Goal: Information Seeking & Learning: Find specific fact

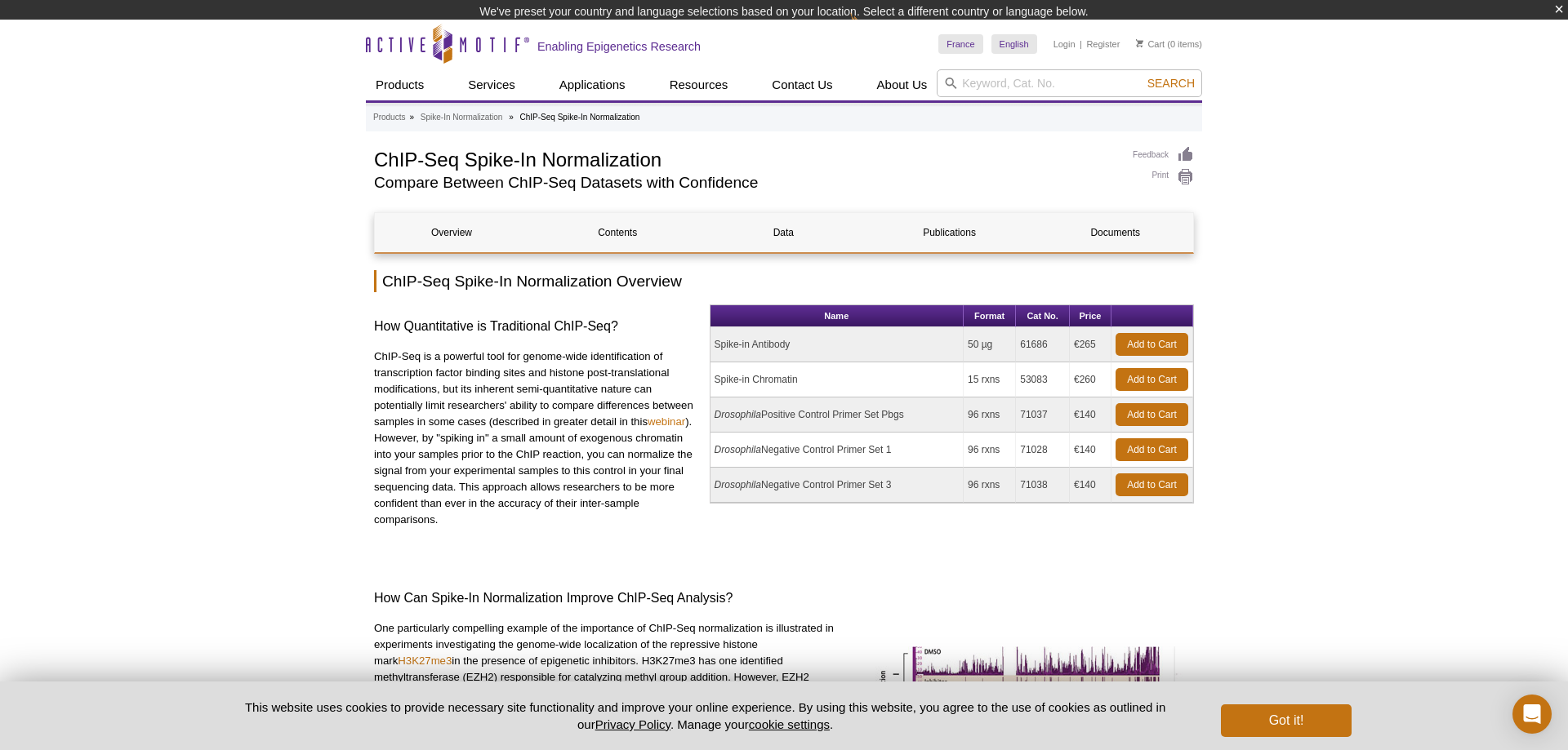
drag, startPoint x: 970, startPoint y: 384, endPoint x: 1027, endPoint y: 384, distance: 57.0
click at [1027, 384] on tr "Spike-in Chromatin 15 rxns 53083 €260 Add to Cart" at bounding box center [952, 380] width 483 height 35
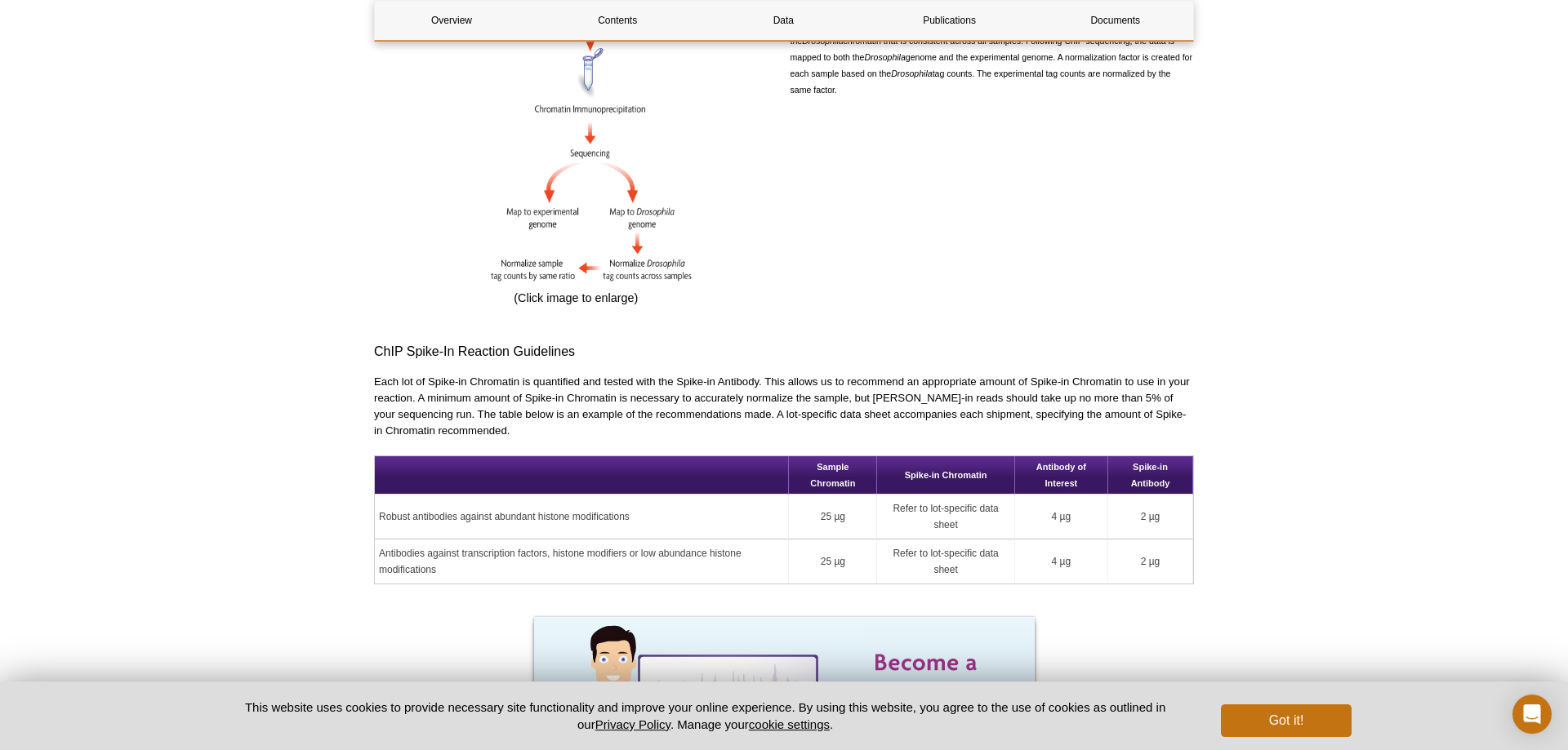
scroll to position [1499, 0]
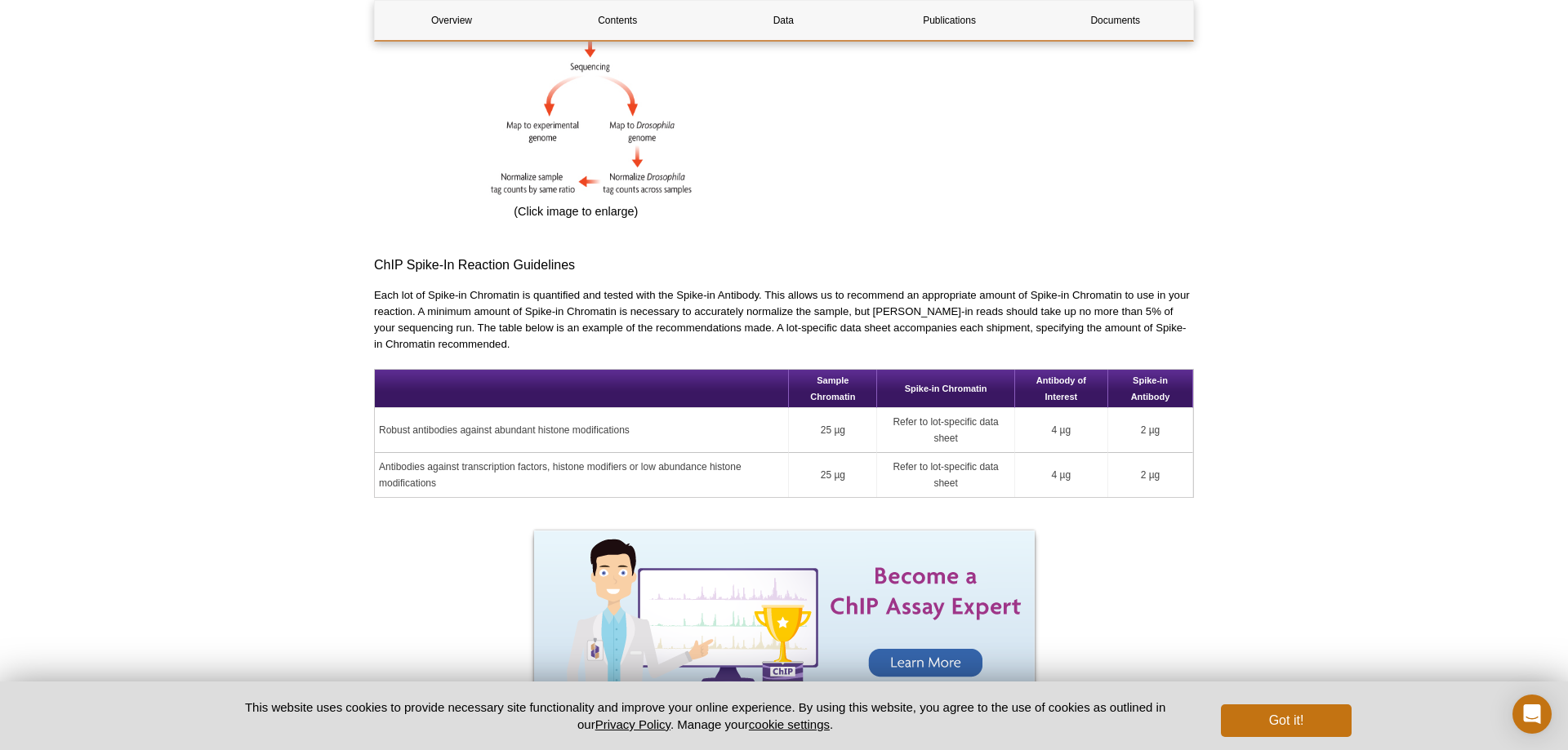
drag, startPoint x: 1164, startPoint y: 416, endPoint x: 1138, endPoint y: 420, distance: 26.3
click at [1138, 420] on td "2 µg" at bounding box center [1151, 430] width 85 height 45
click at [279, 412] on div "Active Motif Logo Enabling Epigenetics Research 0 Search Skip to content Active…" at bounding box center [784, 599] width 1568 height 4197
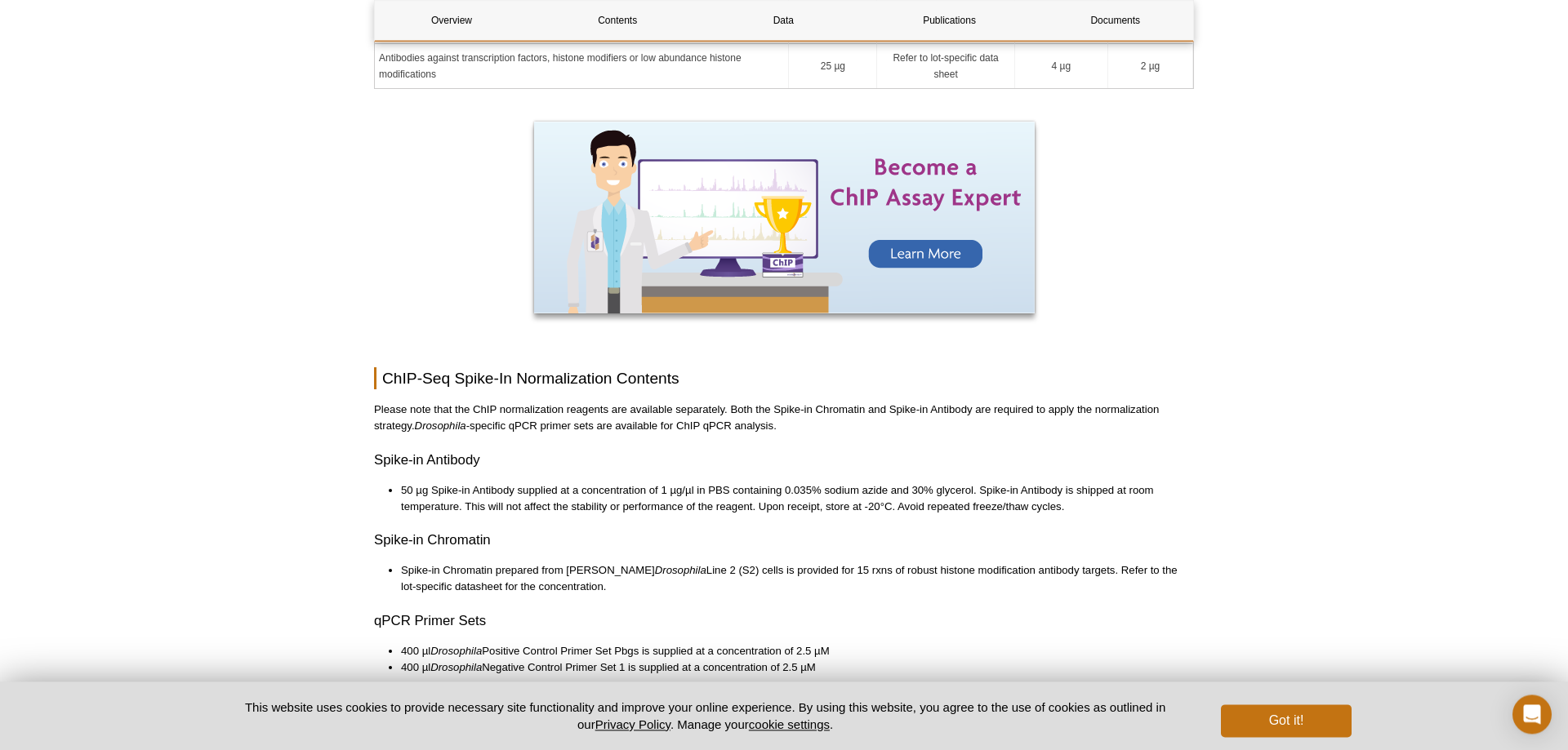
scroll to position [1999, 0]
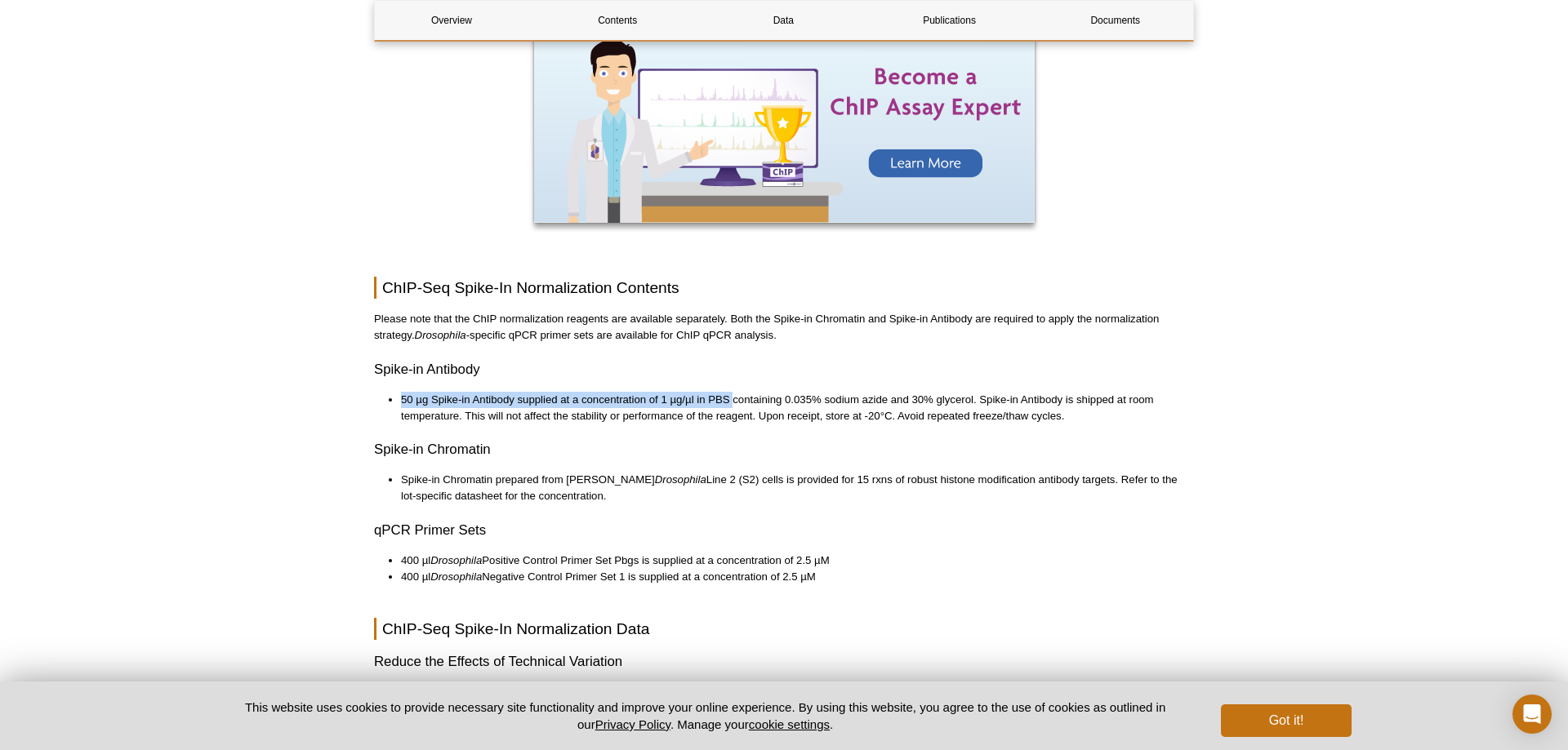
drag, startPoint x: 401, startPoint y: 383, endPoint x: 736, endPoint y: 381, distance: 335.0
click at [736, 392] on li "50 µg Spike-in Antibody supplied at a concentration of 1 µg/µl in PBS containin…" at bounding box center [790, 408] width 776 height 33
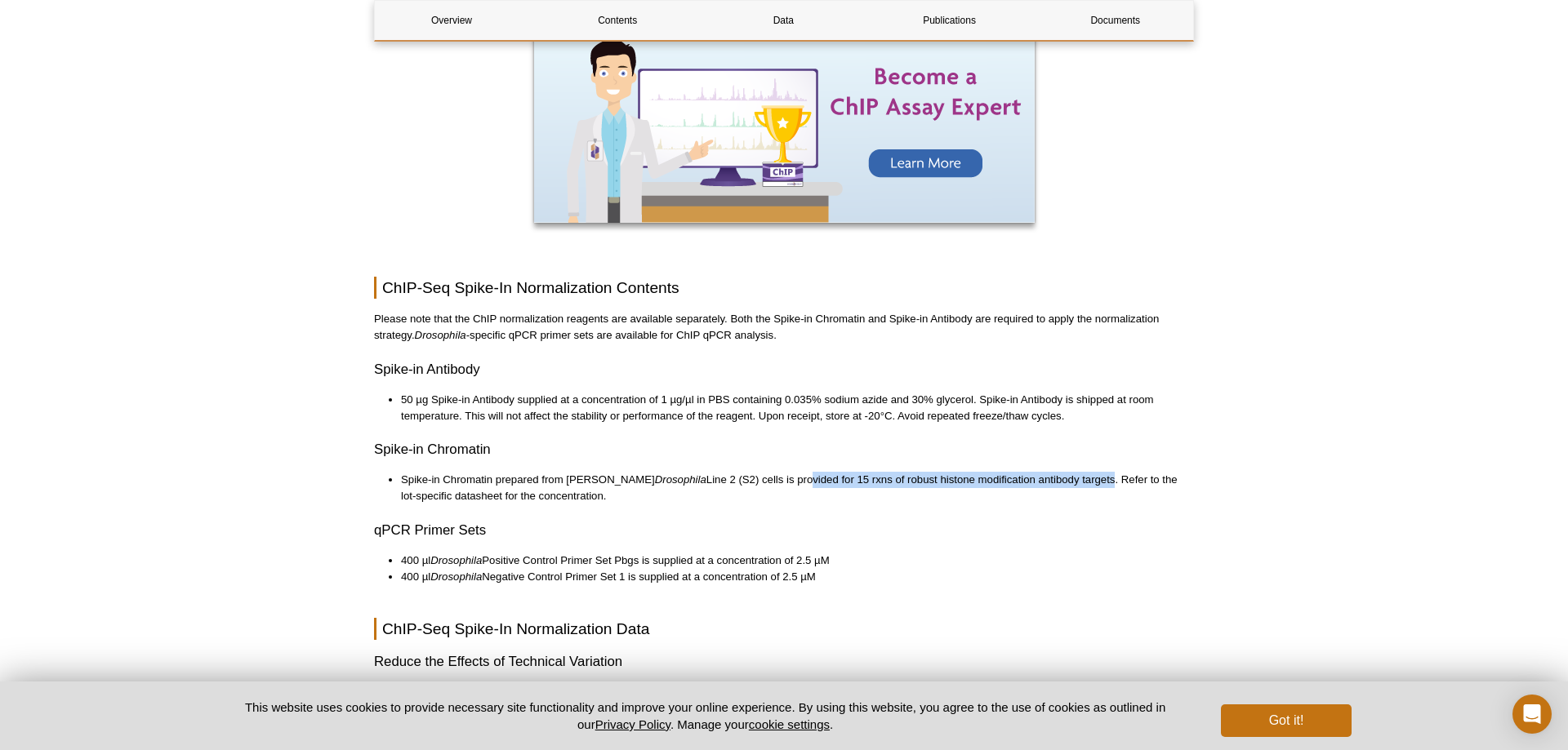
drag, startPoint x: 780, startPoint y: 466, endPoint x: 1084, endPoint y: 469, distance: 304.0
click at [1084, 472] on li "Spike-in Chromatin prepared from Schneider's Drosophila Line 2 (S2) cells is pr…" at bounding box center [790, 488] width 776 height 33
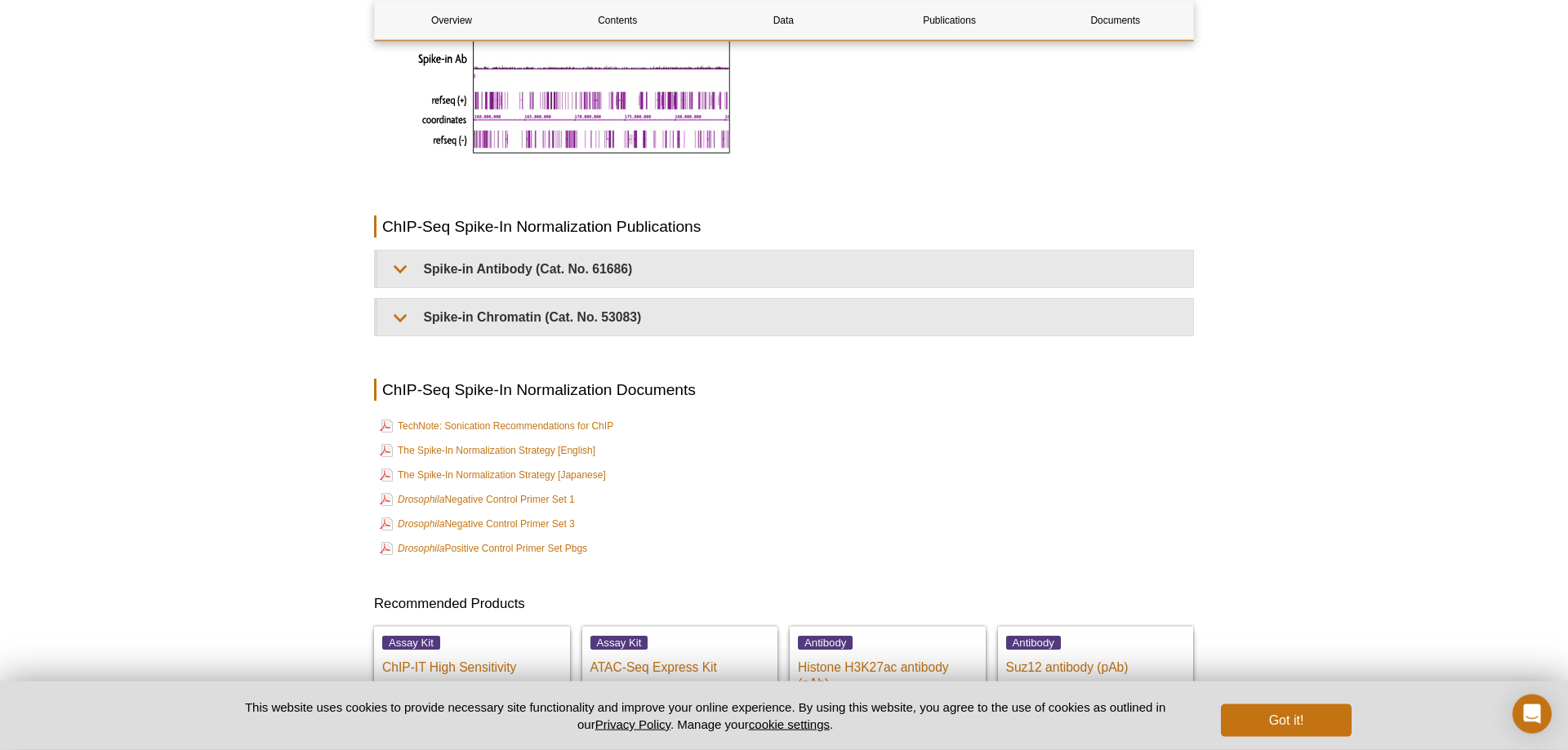
scroll to position [3580, 0]
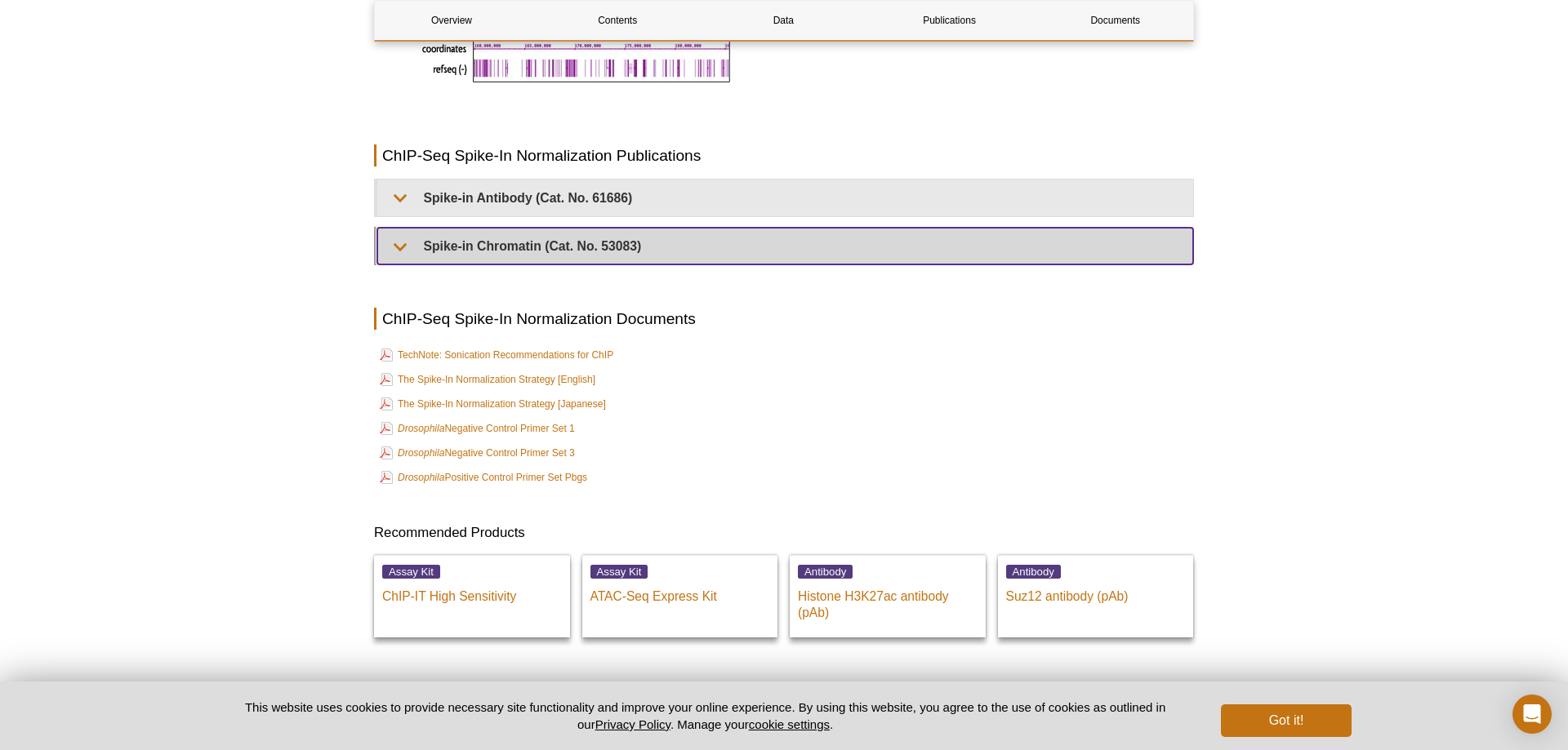
click at [565, 237] on summary "Spike-in Chromatin (Cat. No. 53083)" at bounding box center [785, 246] width 816 height 37
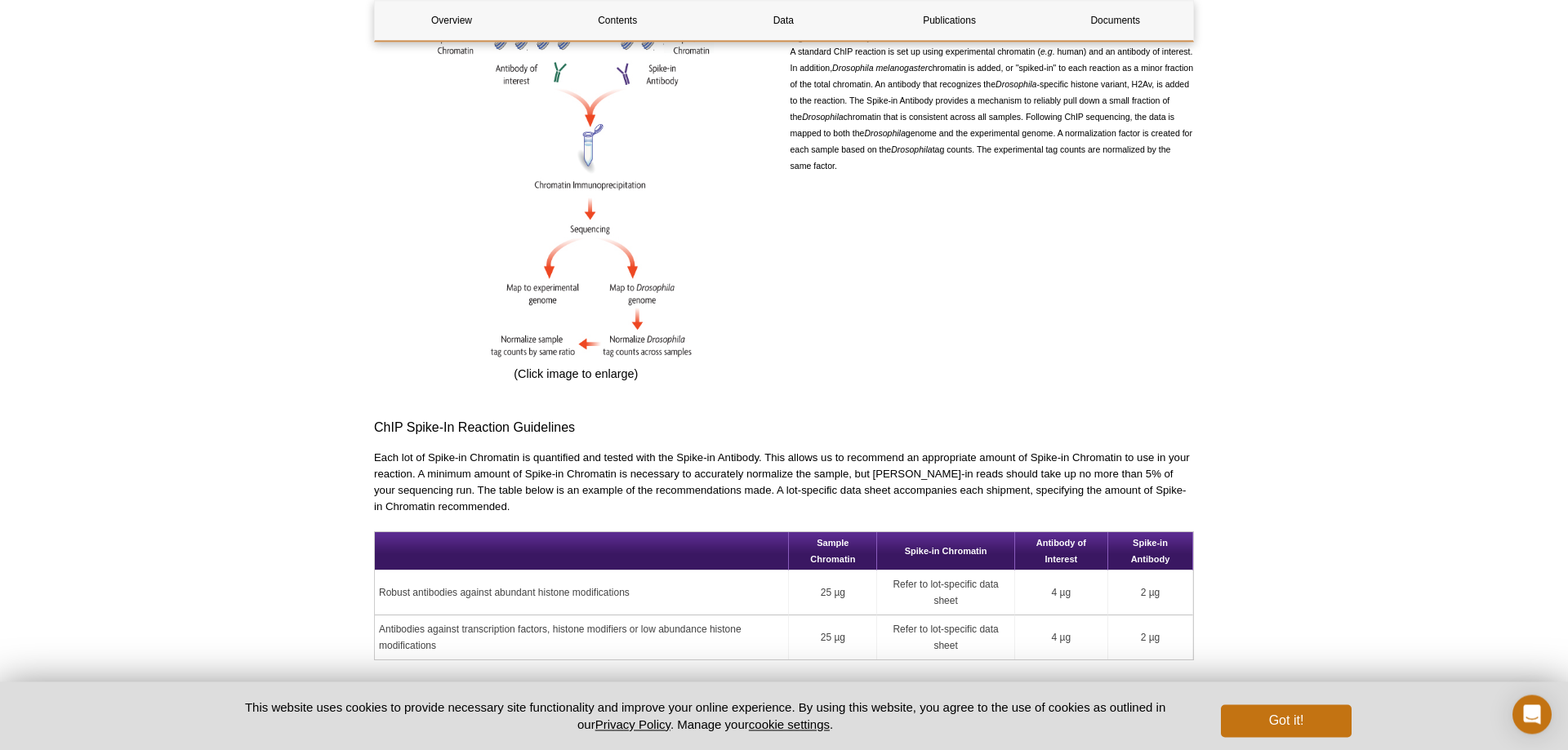
scroll to position [1405, 0]
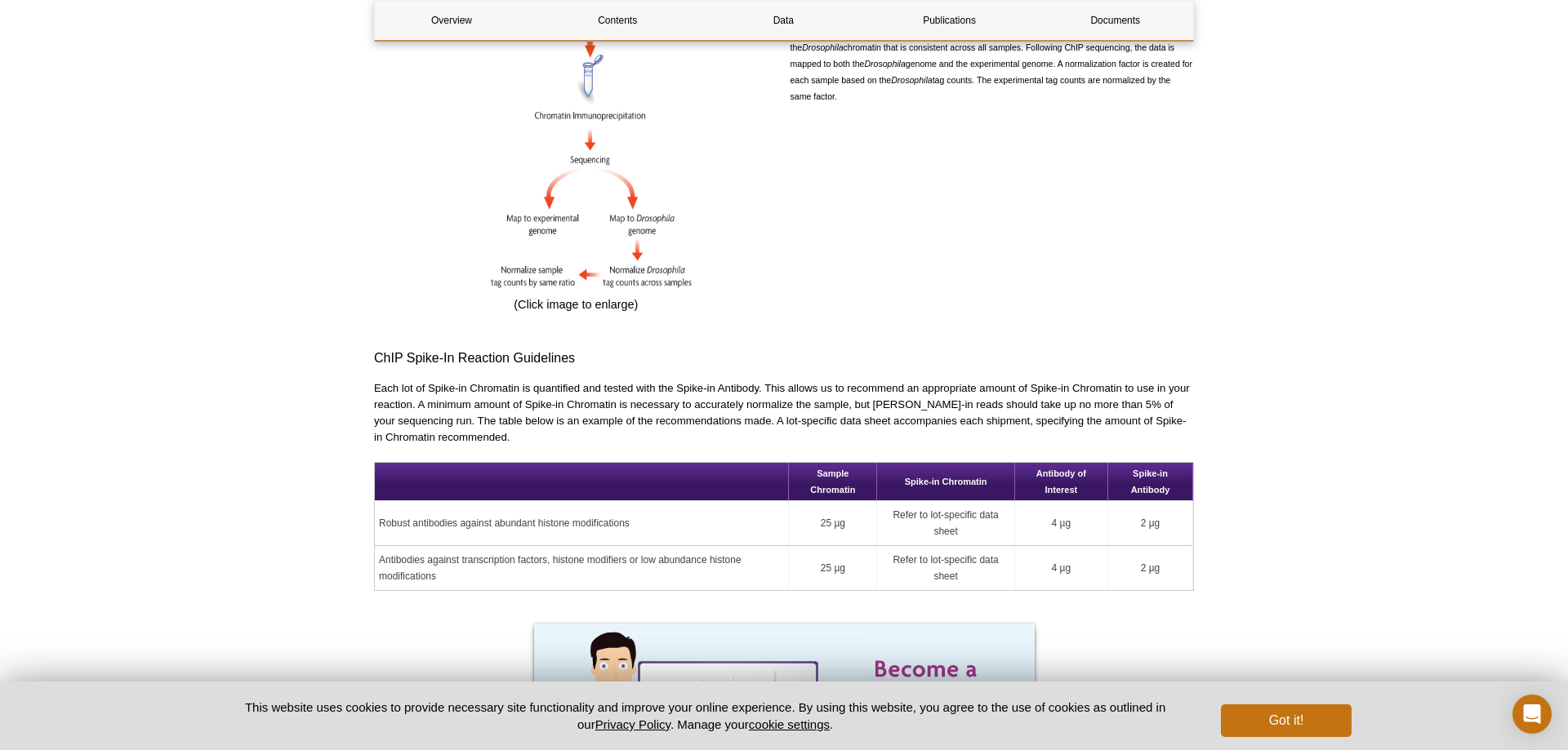
drag, startPoint x: 976, startPoint y: 496, endPoint x: 990, endPoint y: 516, distance: 24.4
click at [990, 516] on td "Refer to lot-specific data sheet" at bounding box center [945, 524] width 137 height 45
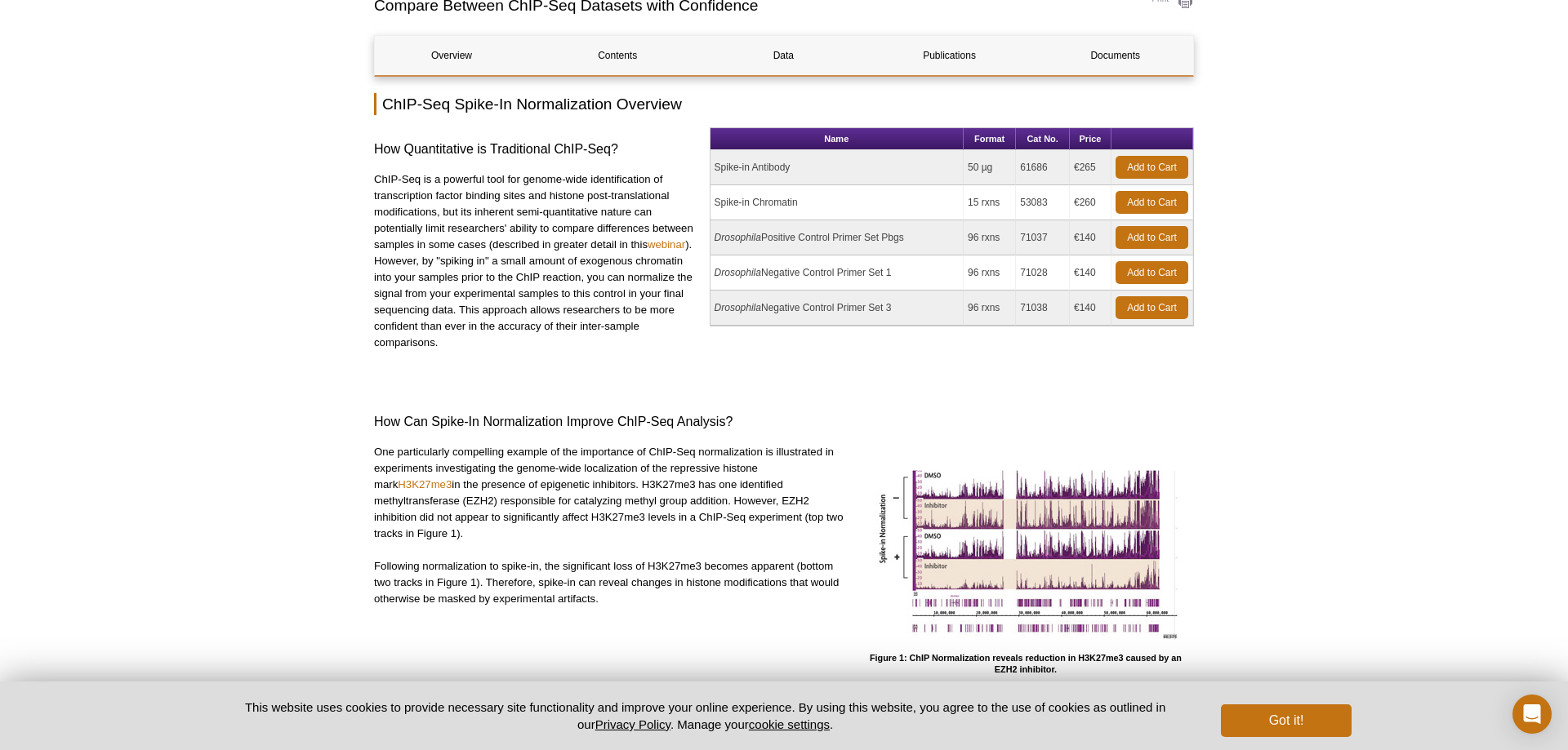
scroll to position [0, 0]
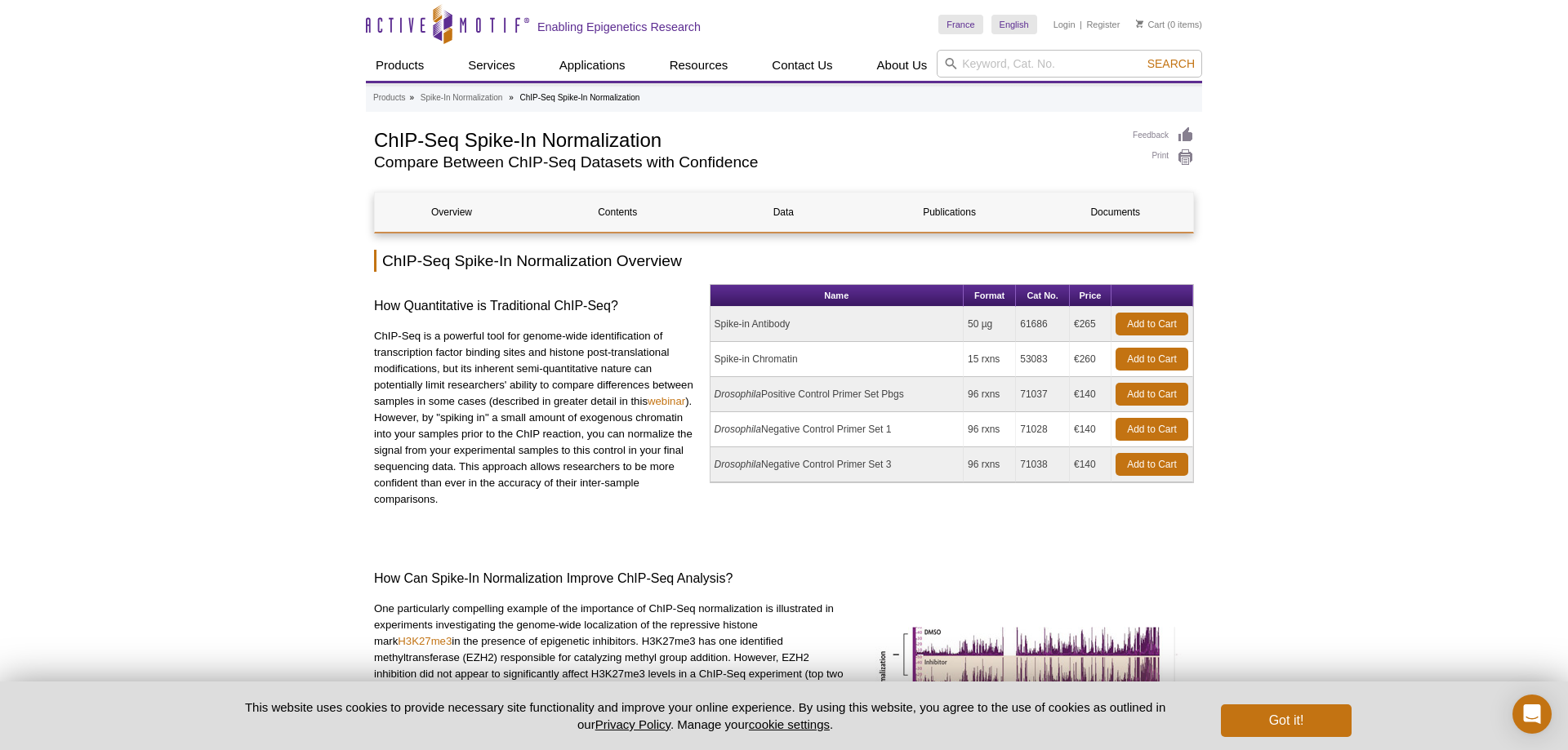
click at [761, 360] on td "Spike-in Chromatin" at bounding box center [837, 359] width 253 height 35
drag, startPoint x: 1049, startPoint y: 357, endPoint x: 1020, endPoint y: 362, distance: 29.4
click at [1020, 362] on td "53083" at bounding box center [1042, 359] width 53 height 35
copy td "53083"
click at [989, 63] on input "search" at bounding box center [1069, 64] width 265 height 28
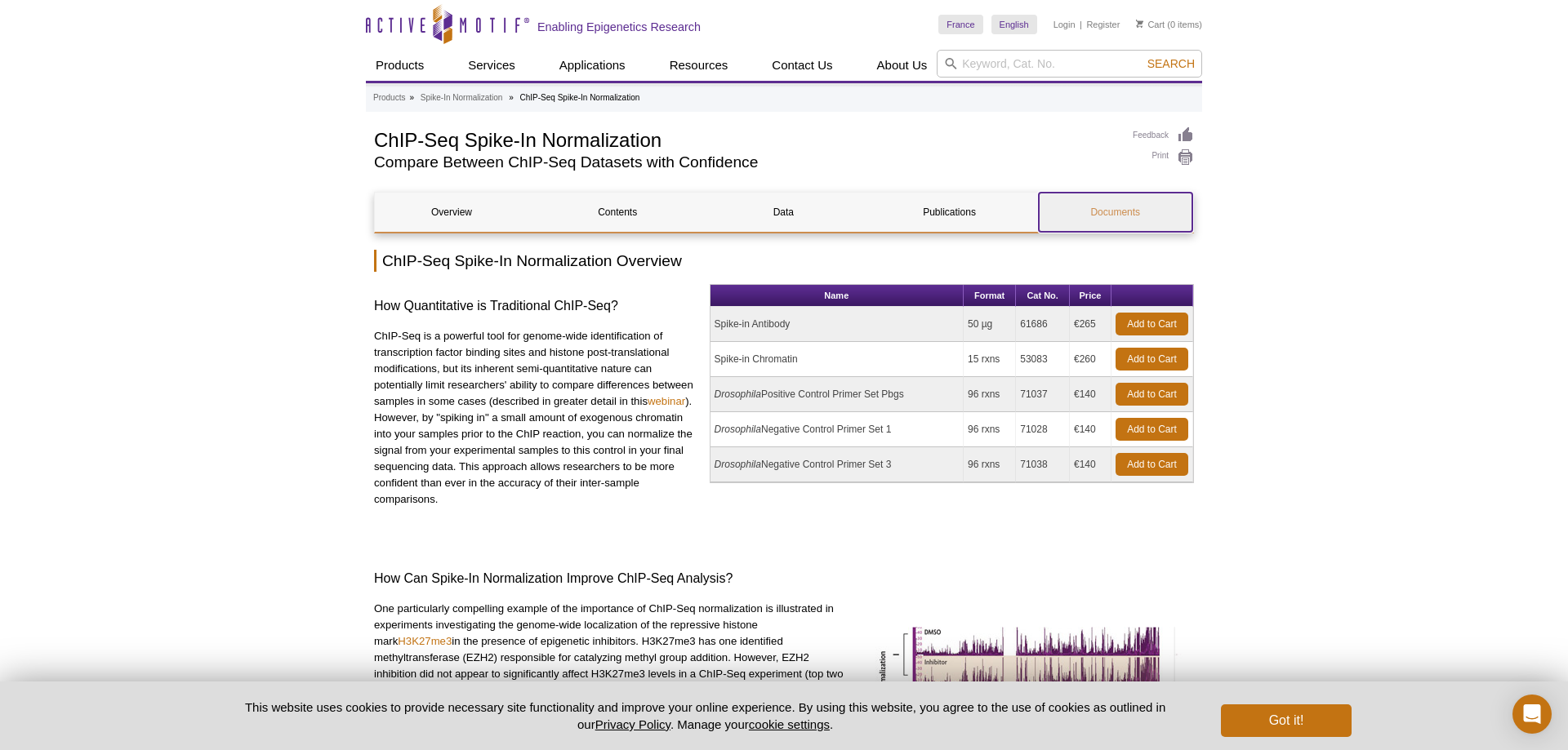
click at [1127, 199] on link "Documents" at bounding box center [1116, 212] width 154 height 39
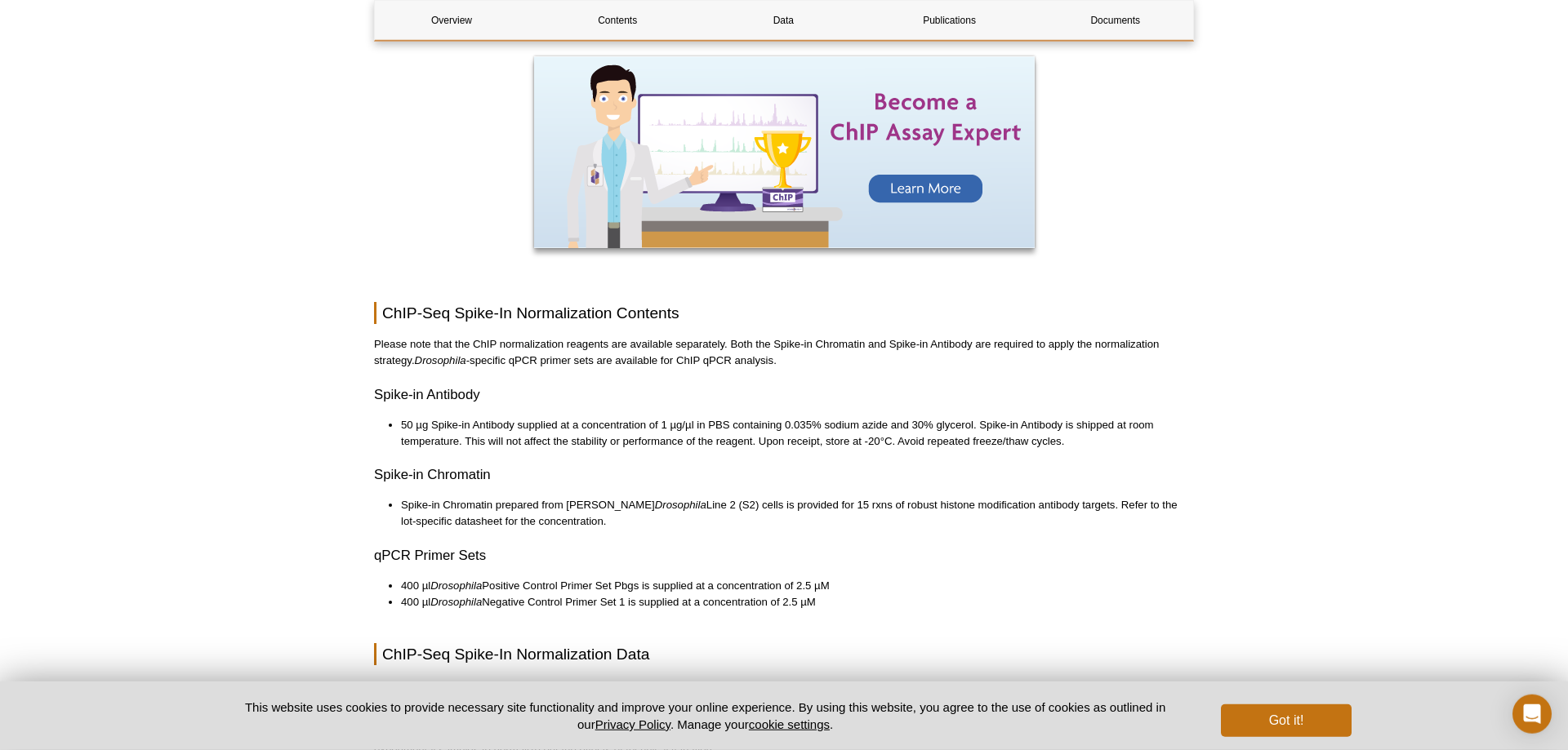
scroll to position [1649, 0]
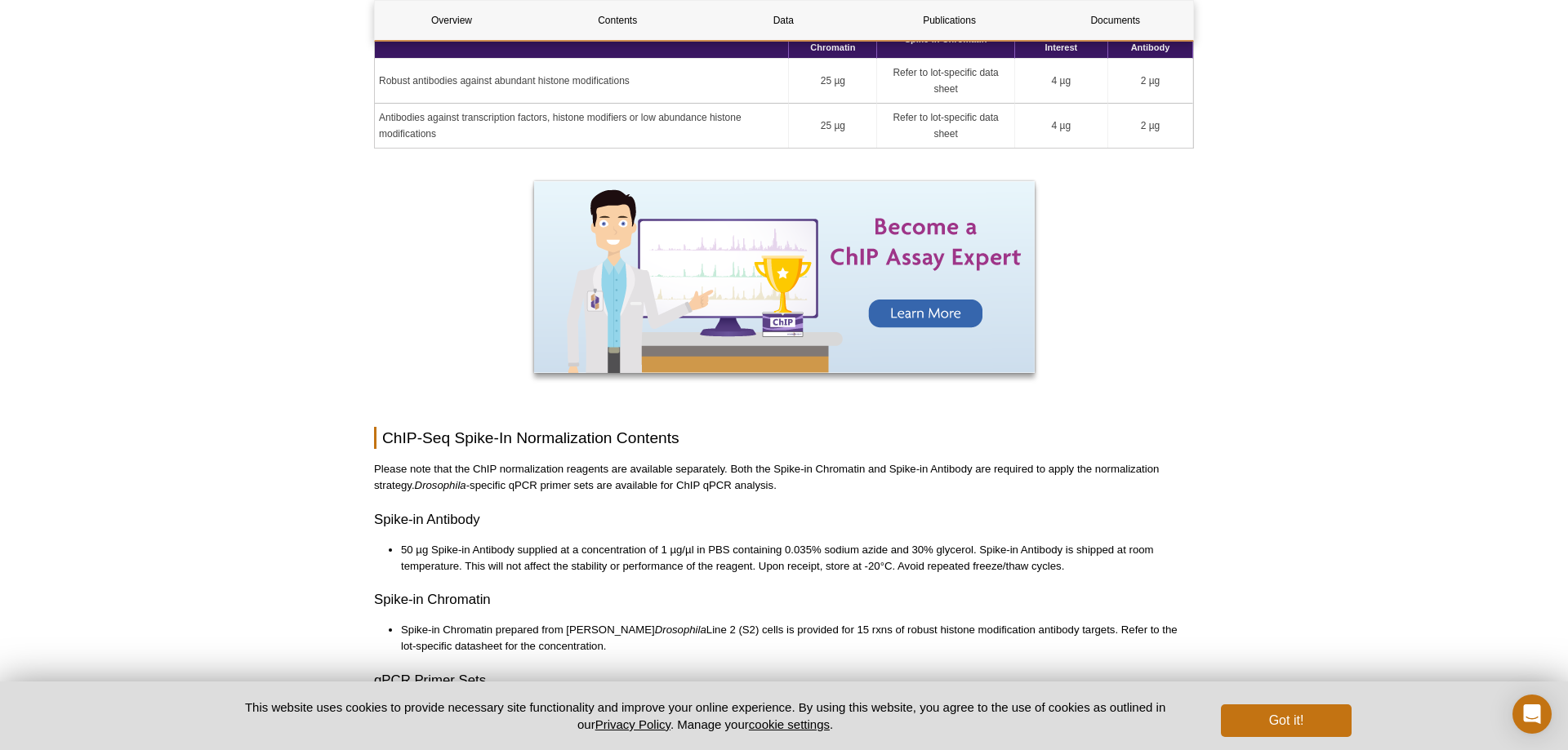
drag, startPoint x: 826, startPoint y: 622, endPoint x: 627, endPoint y: 638, distance: 199.6
click at [627, 638] on li "Spike-in Chromatin prepared from Schneider's Drosophila Line 2 (S2) cells is pr…" at bounding box center [790, 638] width 776 height 33
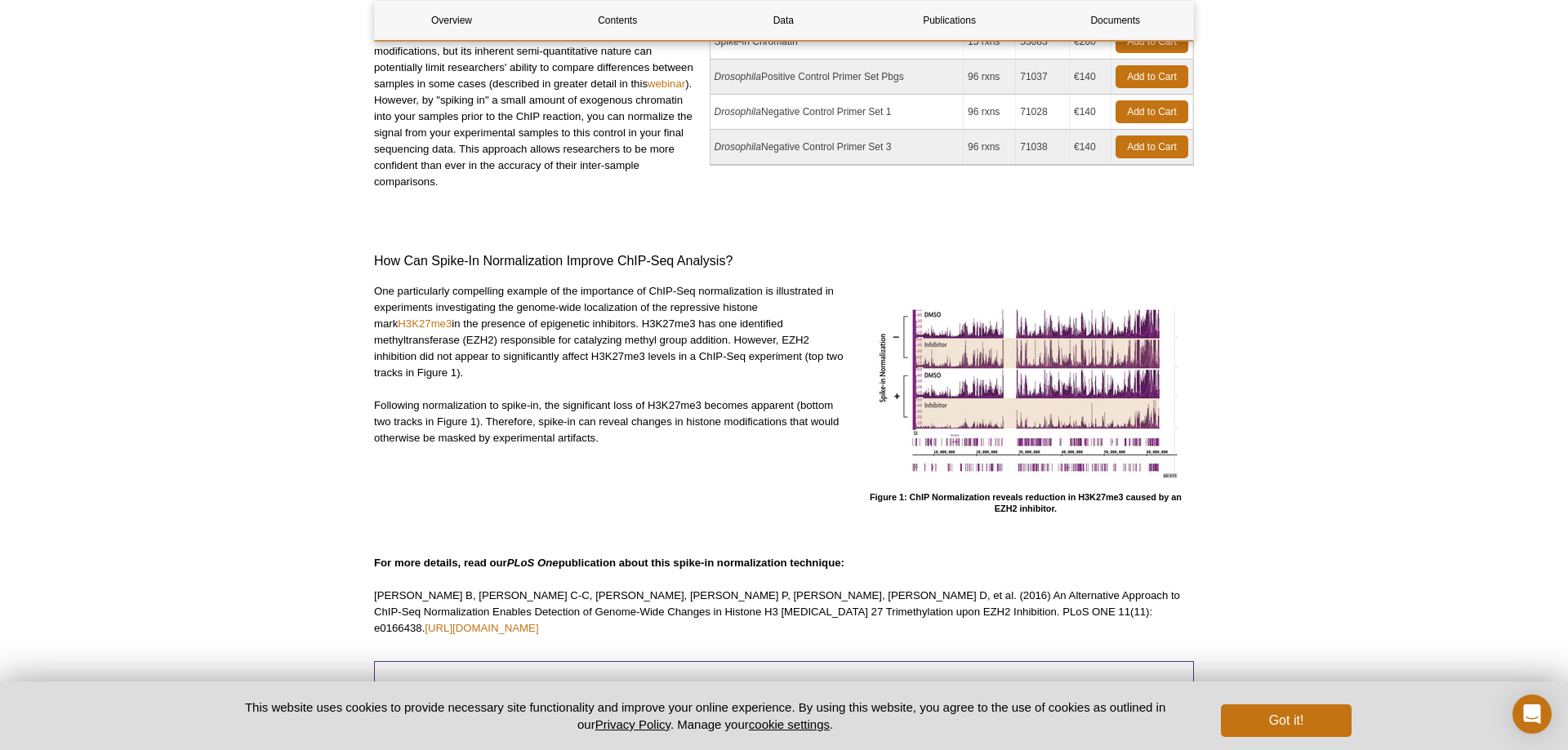
scroll to position [0, 0]
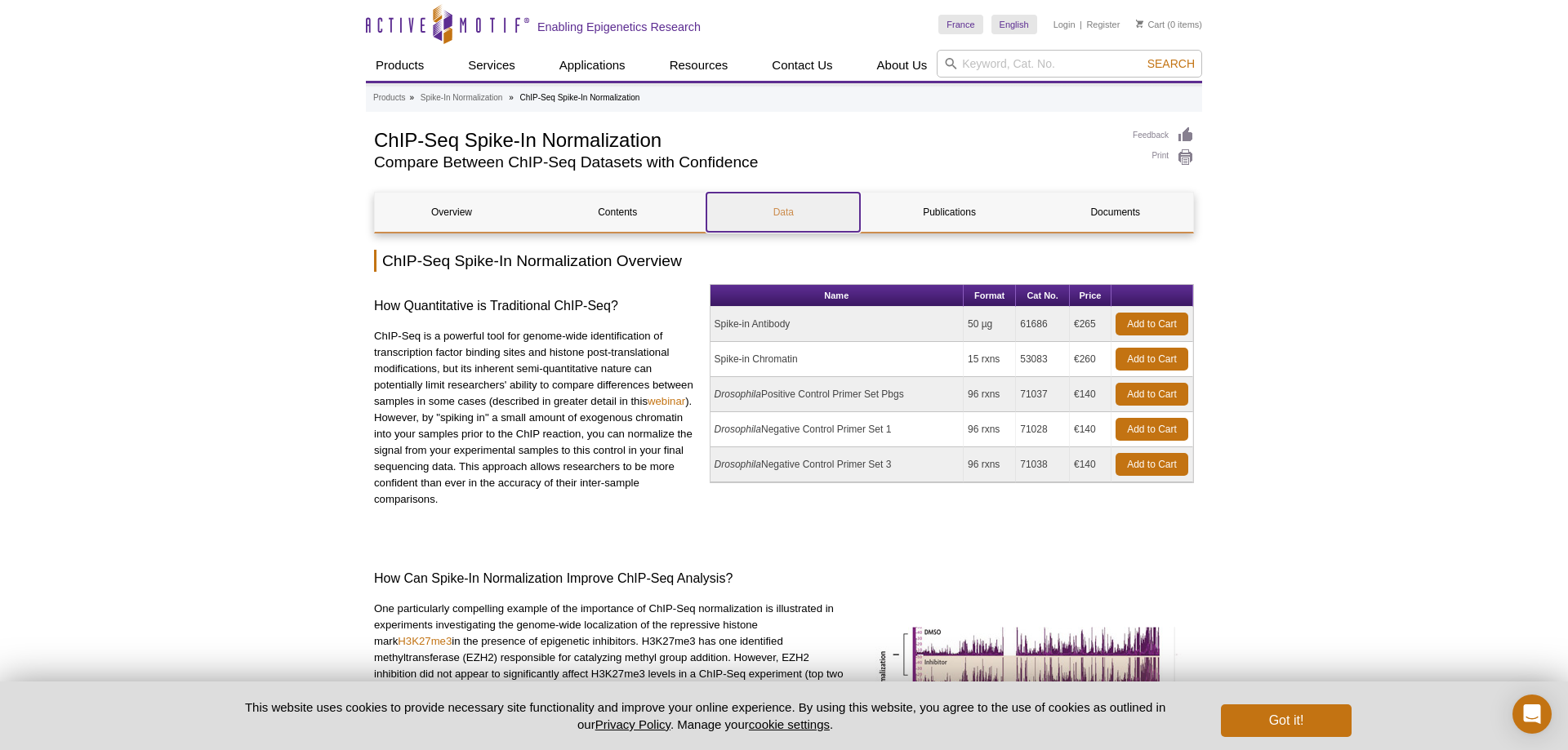
click at [783, 215] on link "Data" at bounding box center [783, 212] width 154 height 39
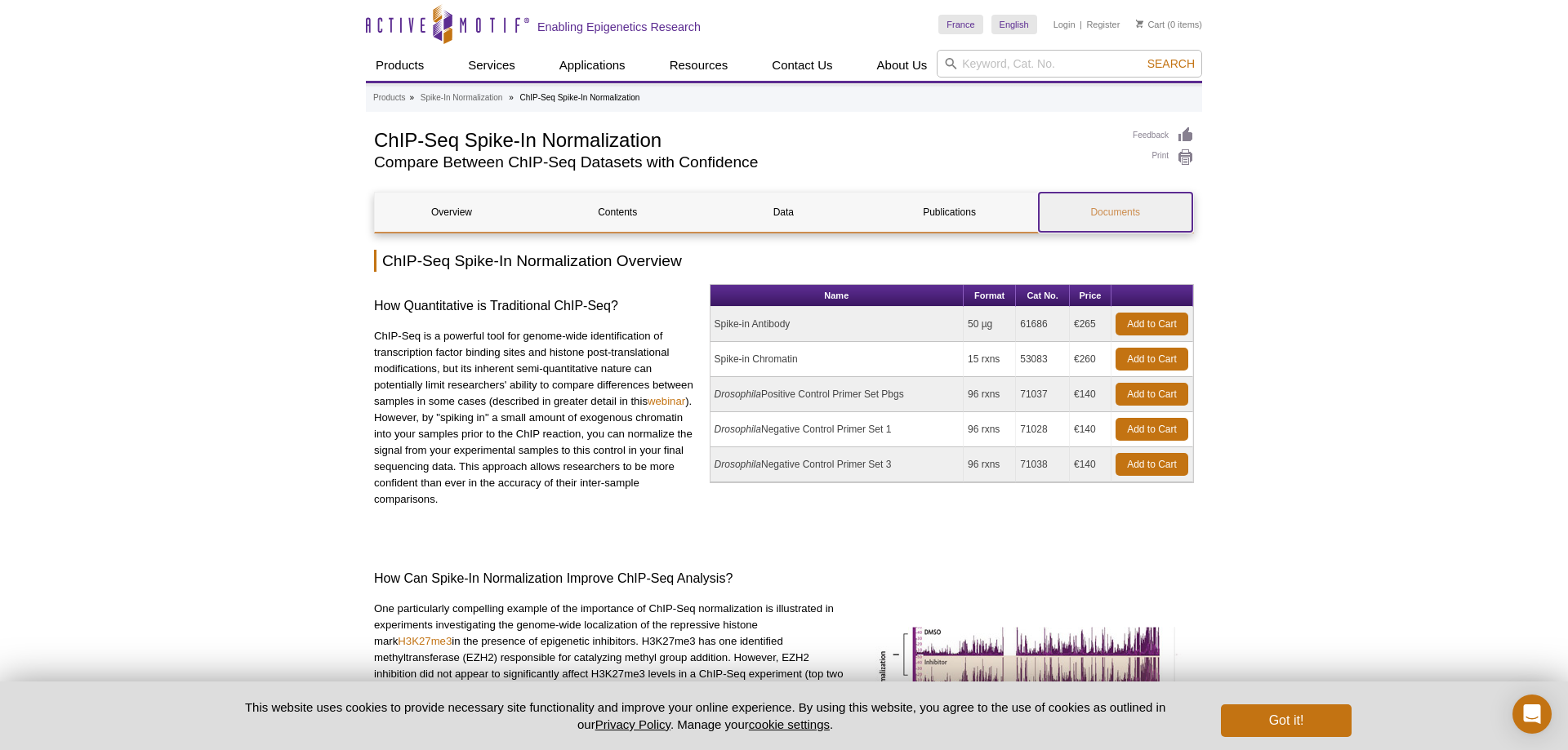
click at [1115, 217] on link "Documents" at bounding box center [1116, 212] width 154 height 39
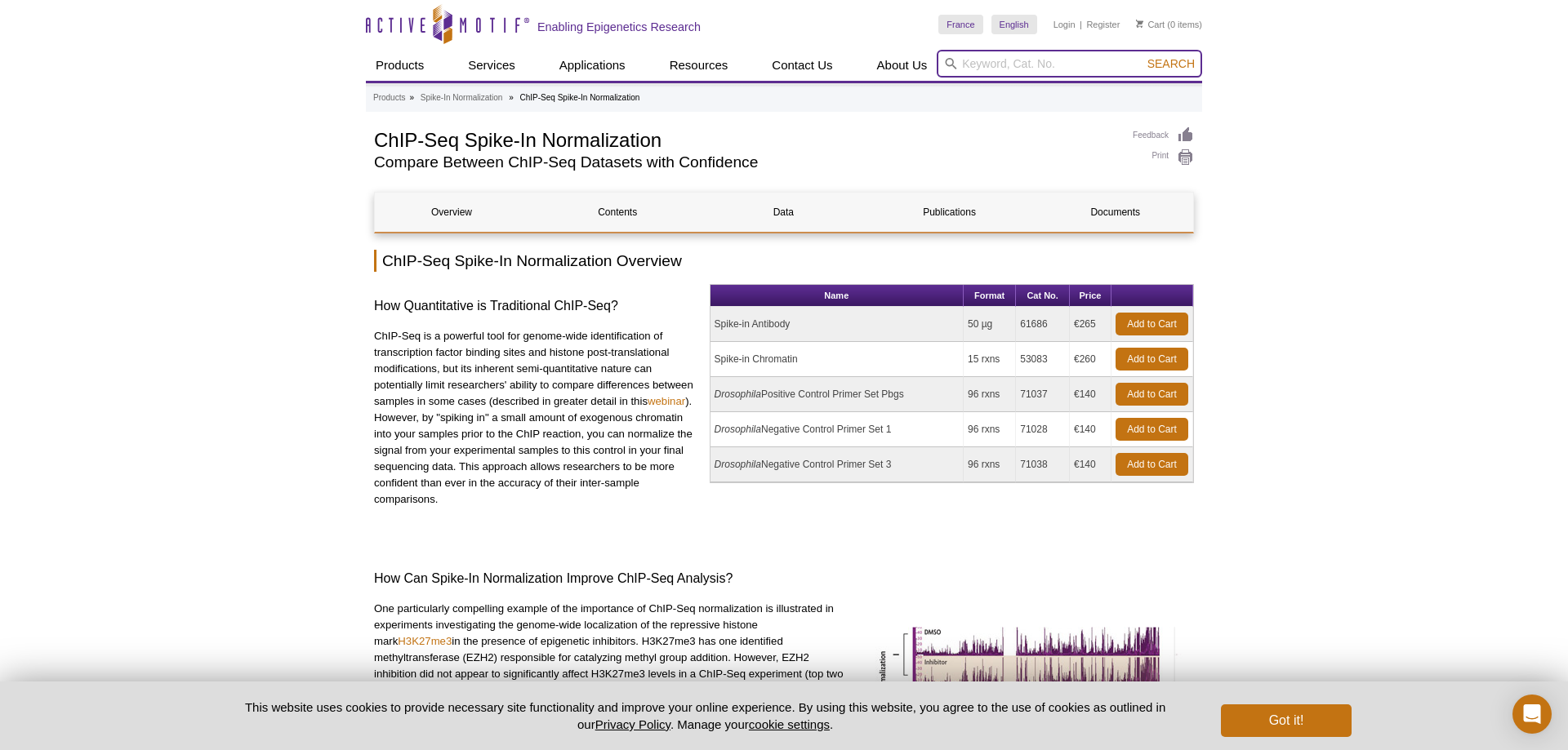
click at [983, 60] on input "search" at bounding box center [1069, 64] width 265 height 28
type input "lot 24352138"
click at [1142, 56] on button "Search" at bounding box center [1170, 64] width 57 height 15
